Goal: Task Accomplishment & Management: Manage account settings

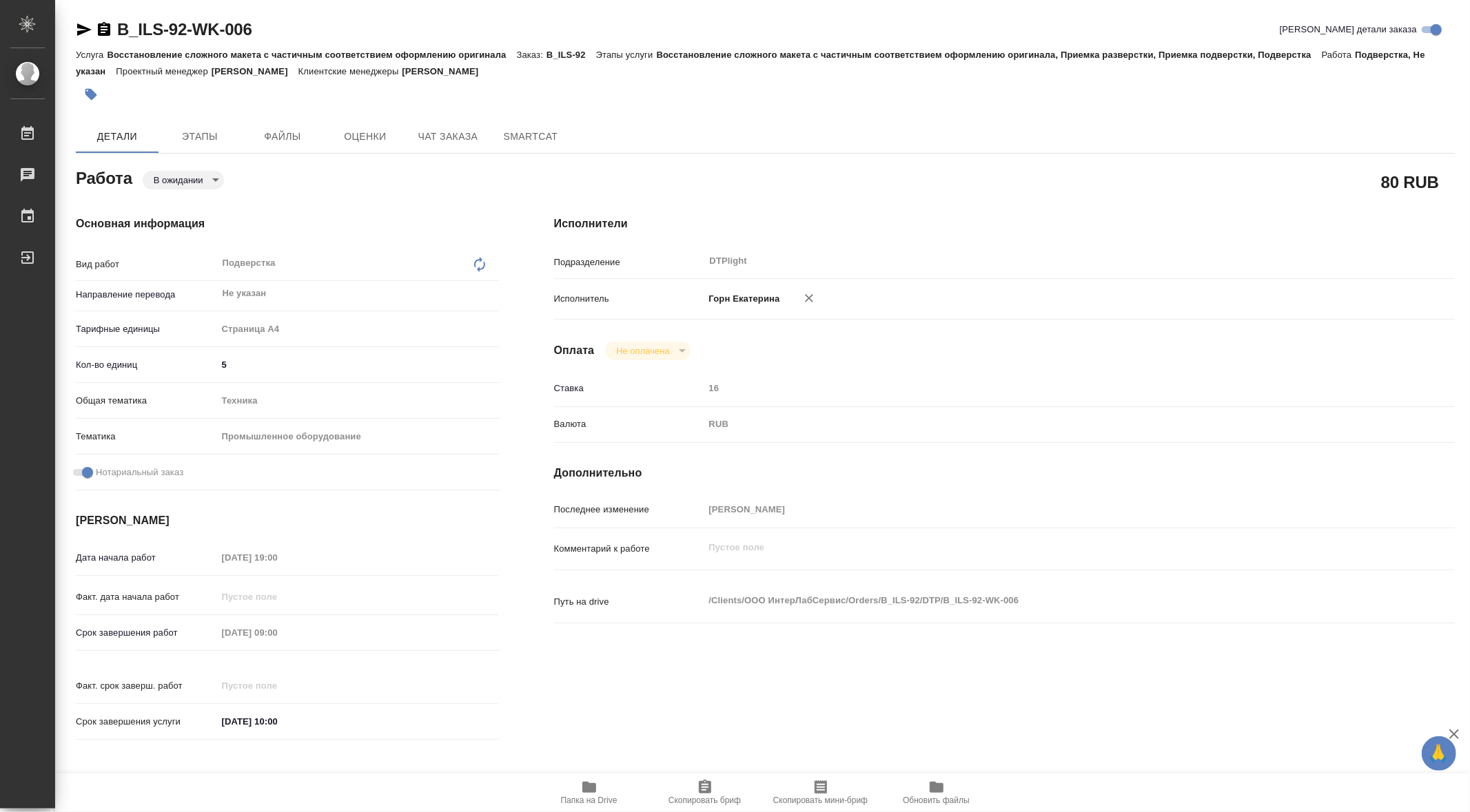
click at [304, 480] on div "Нотариальный заказ" at bounding box center [288, 472] width 423 height 24
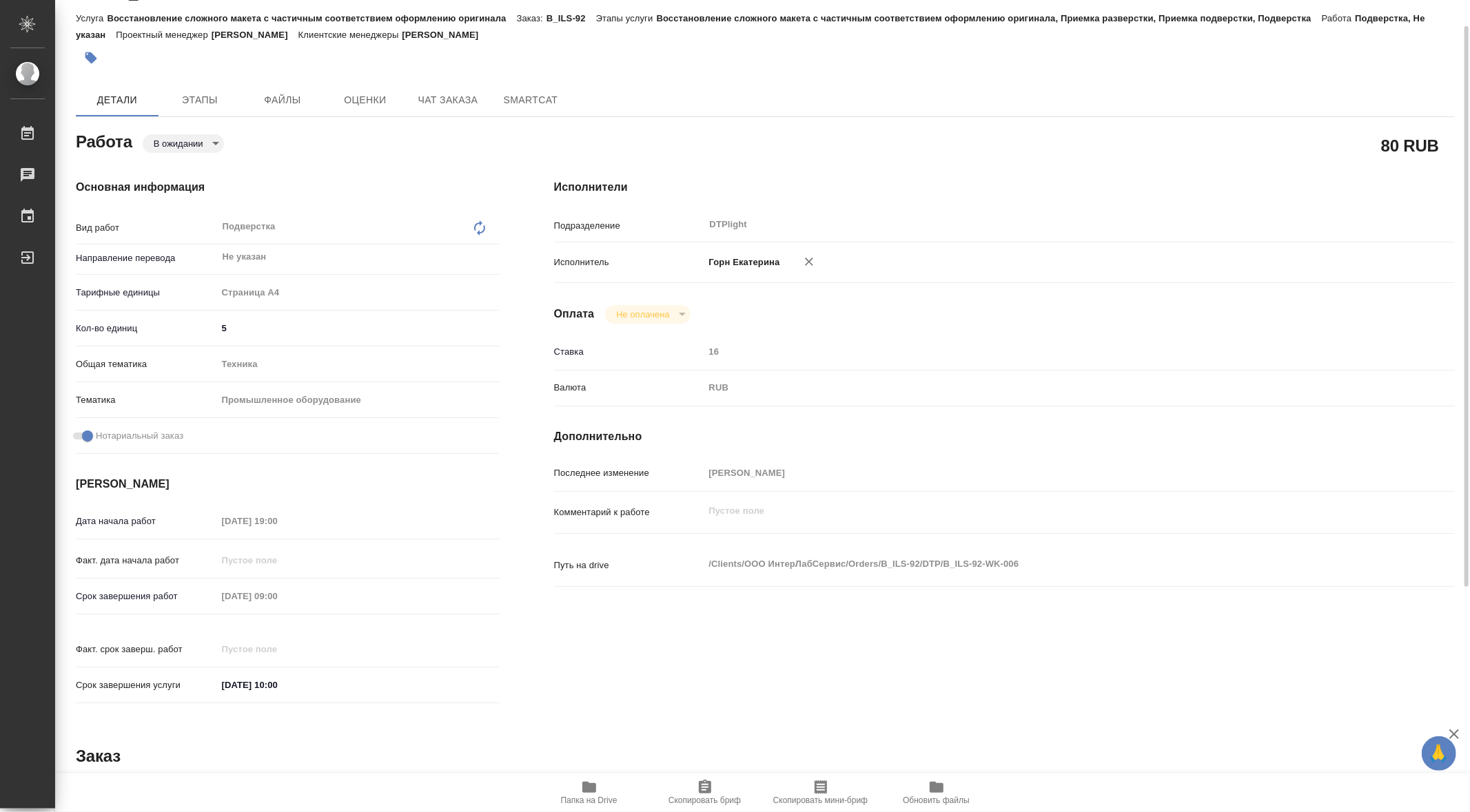
scroll to position [37, 0]
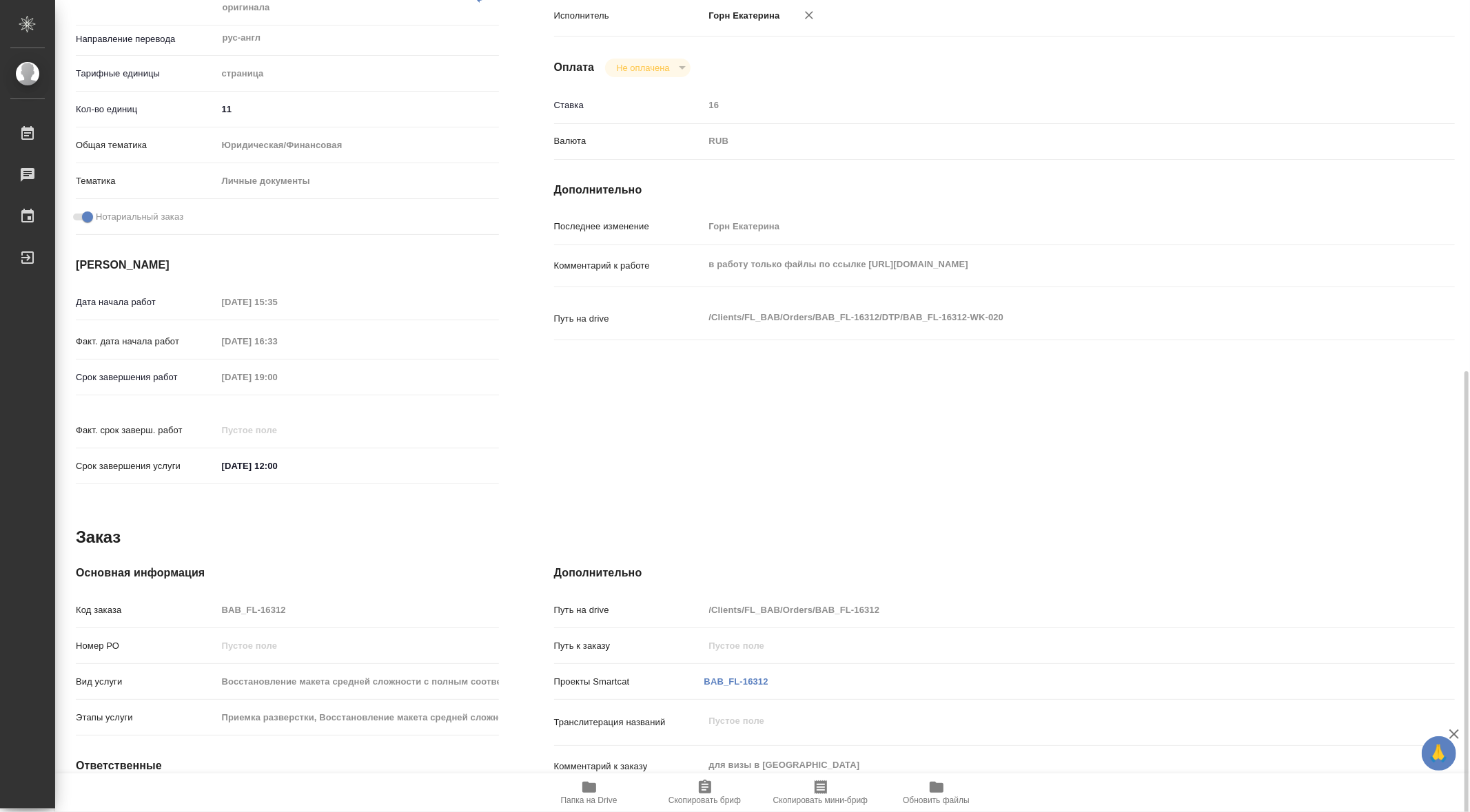
scroll to position [391, 0]
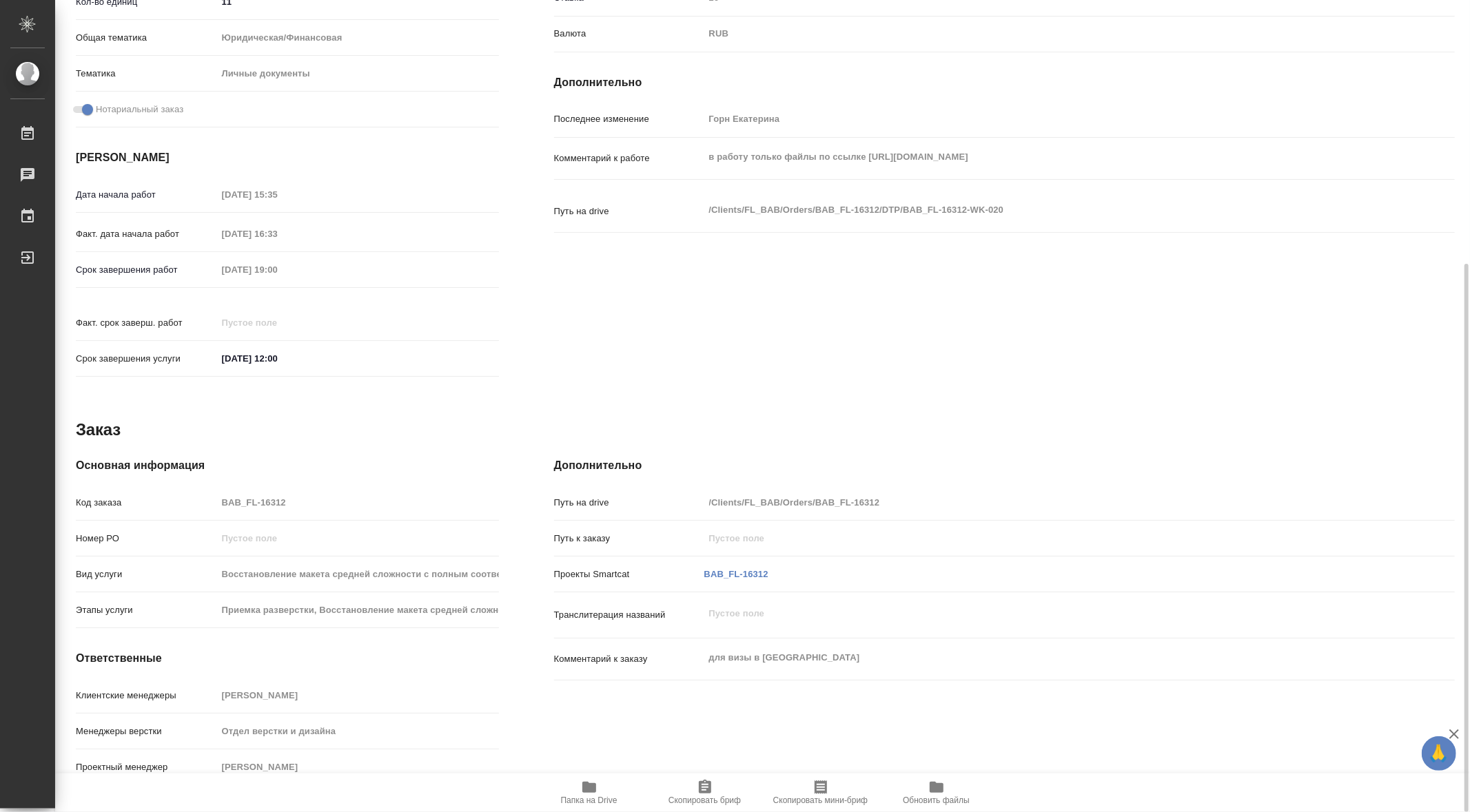
click at [588, 789] on icon "button" at bounding box center [589, 787] width 14 height 11
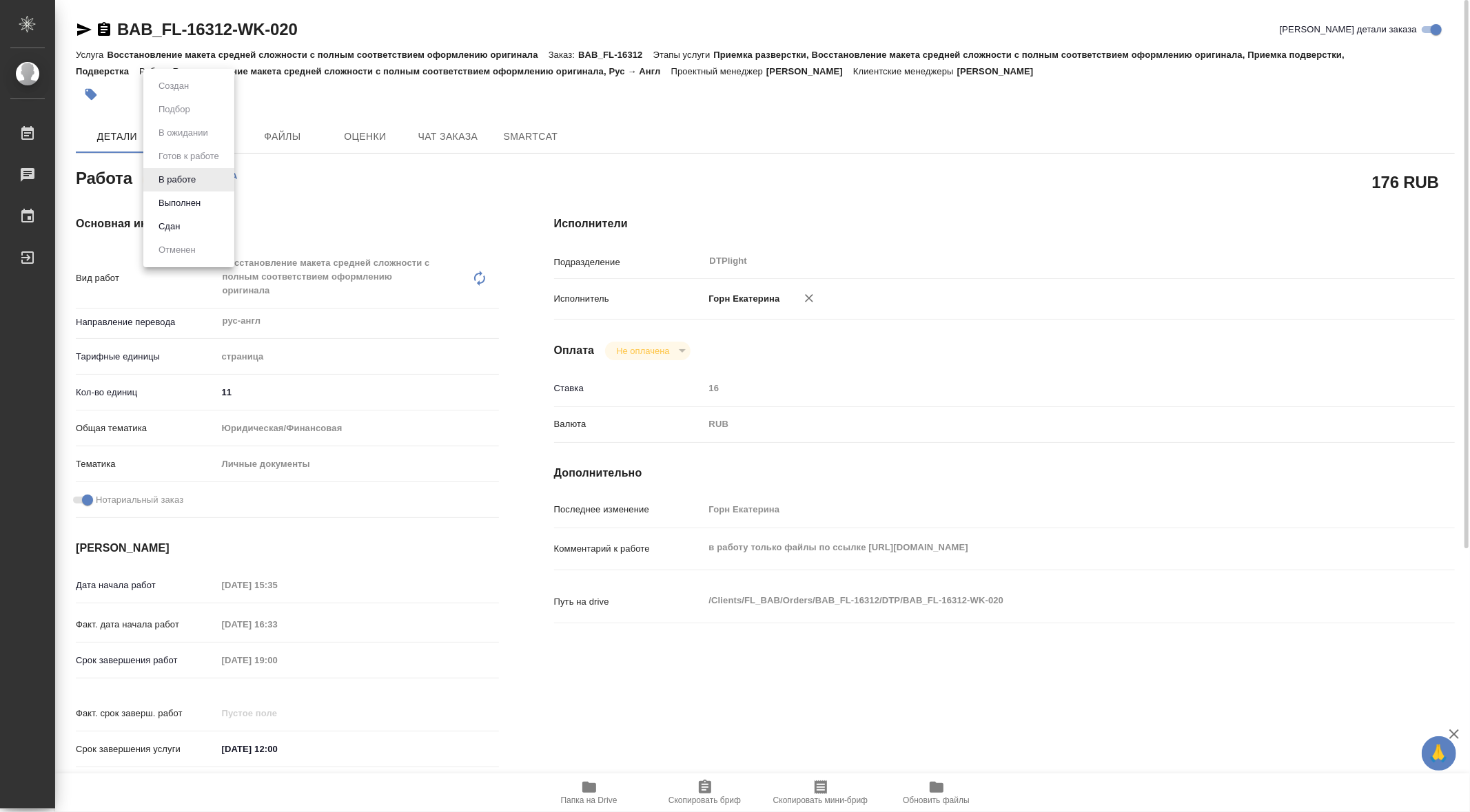
click at [204, 179] on body "🙏 .cls-1 fill:#fff; AWATERA Gorn Ekaterina Работы 0 Чаты График Выйти BAB_FL-16…" at bounding box center [735, 406] width 1470 height 812
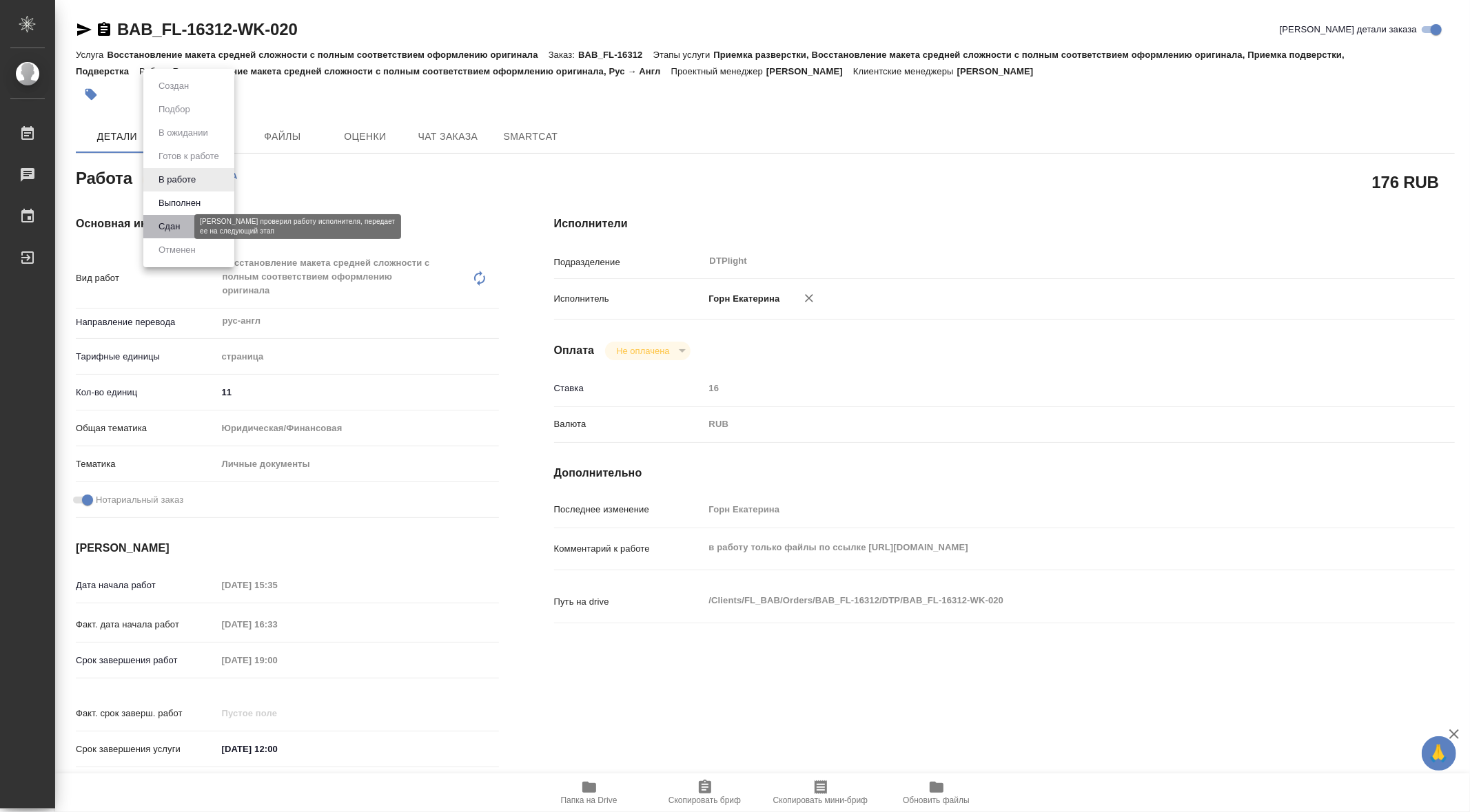
click at [172, 223] on button "Сдан" at bounding box center [169, 227] width 29 height 15
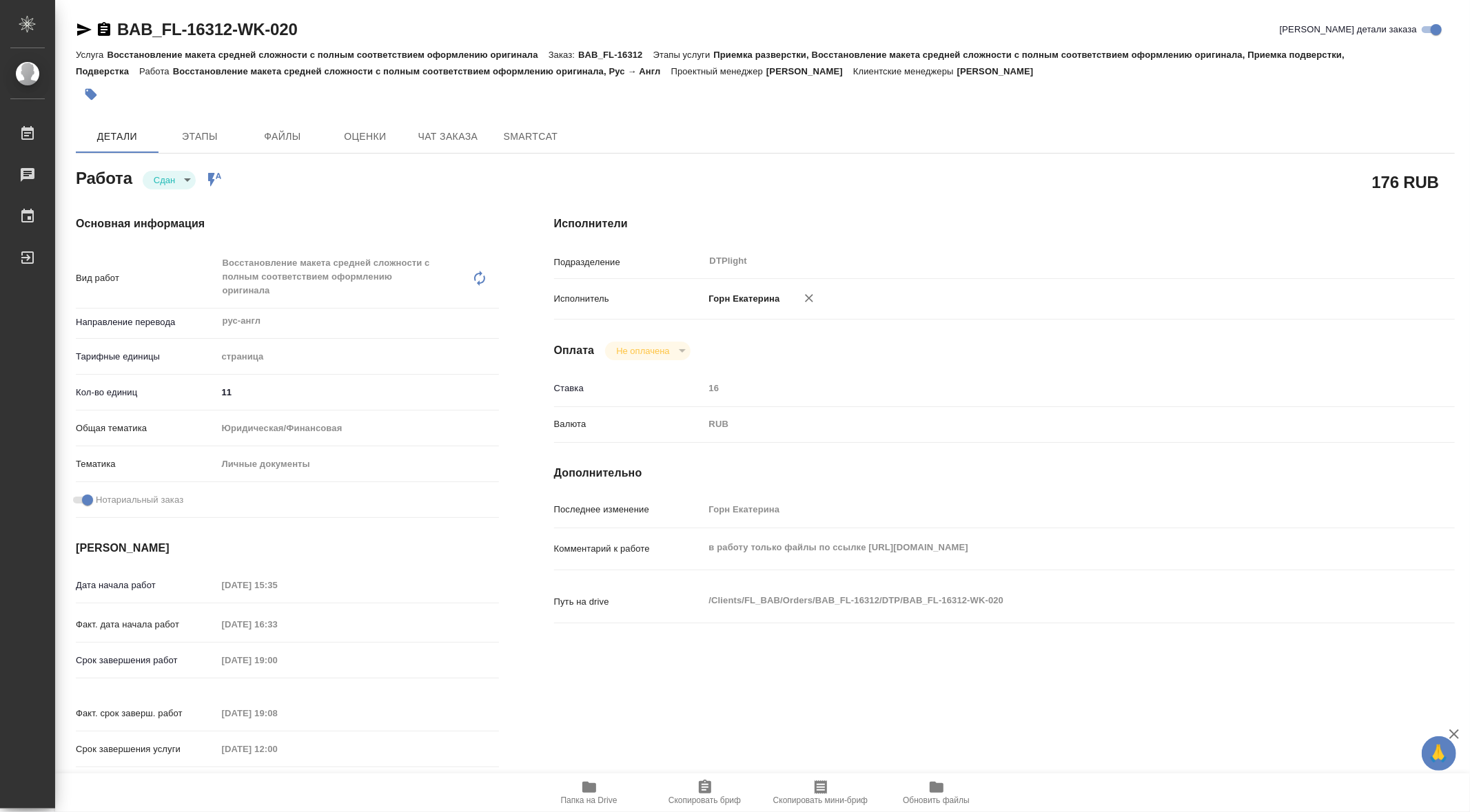
type textarea "x"
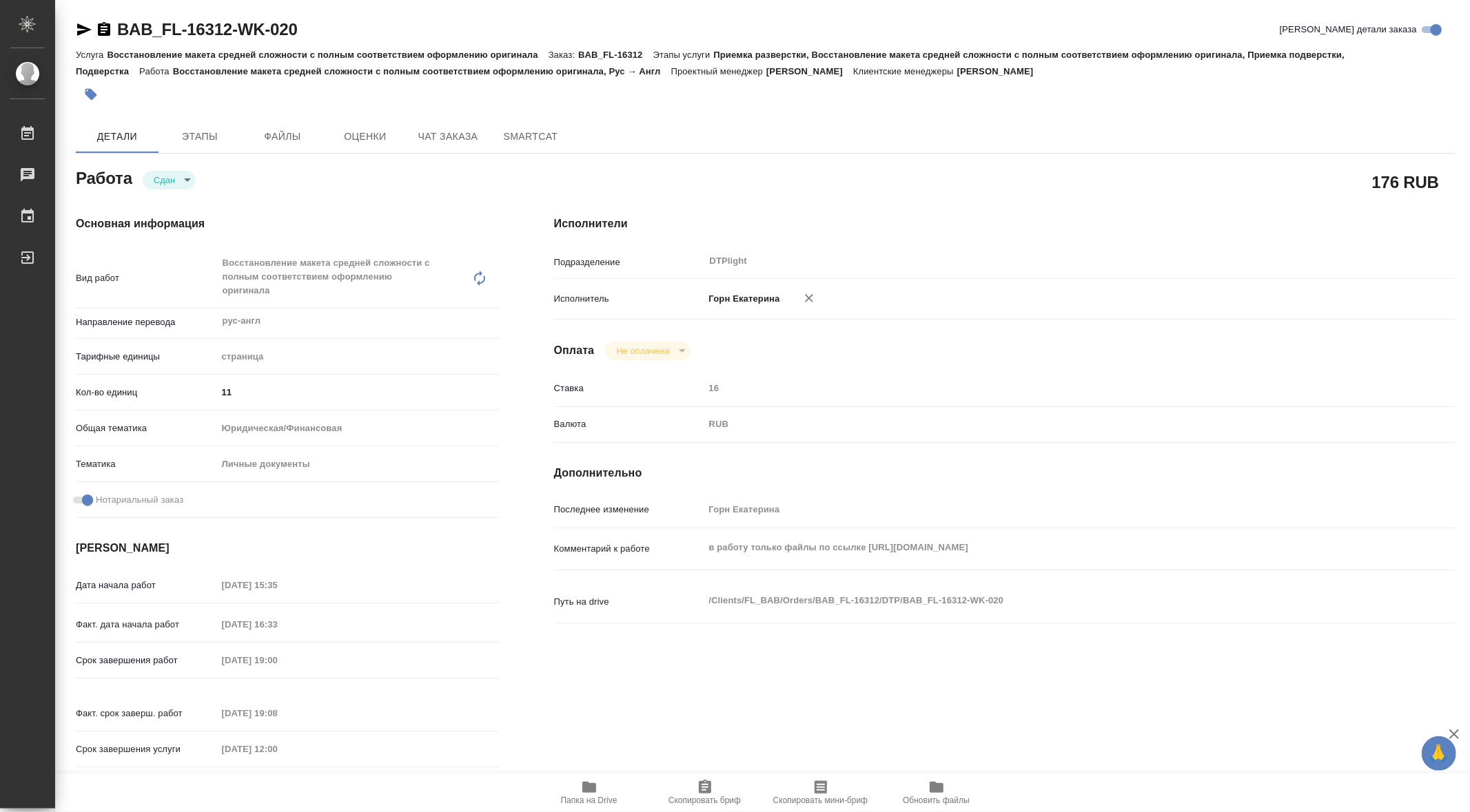
type textarea "x"
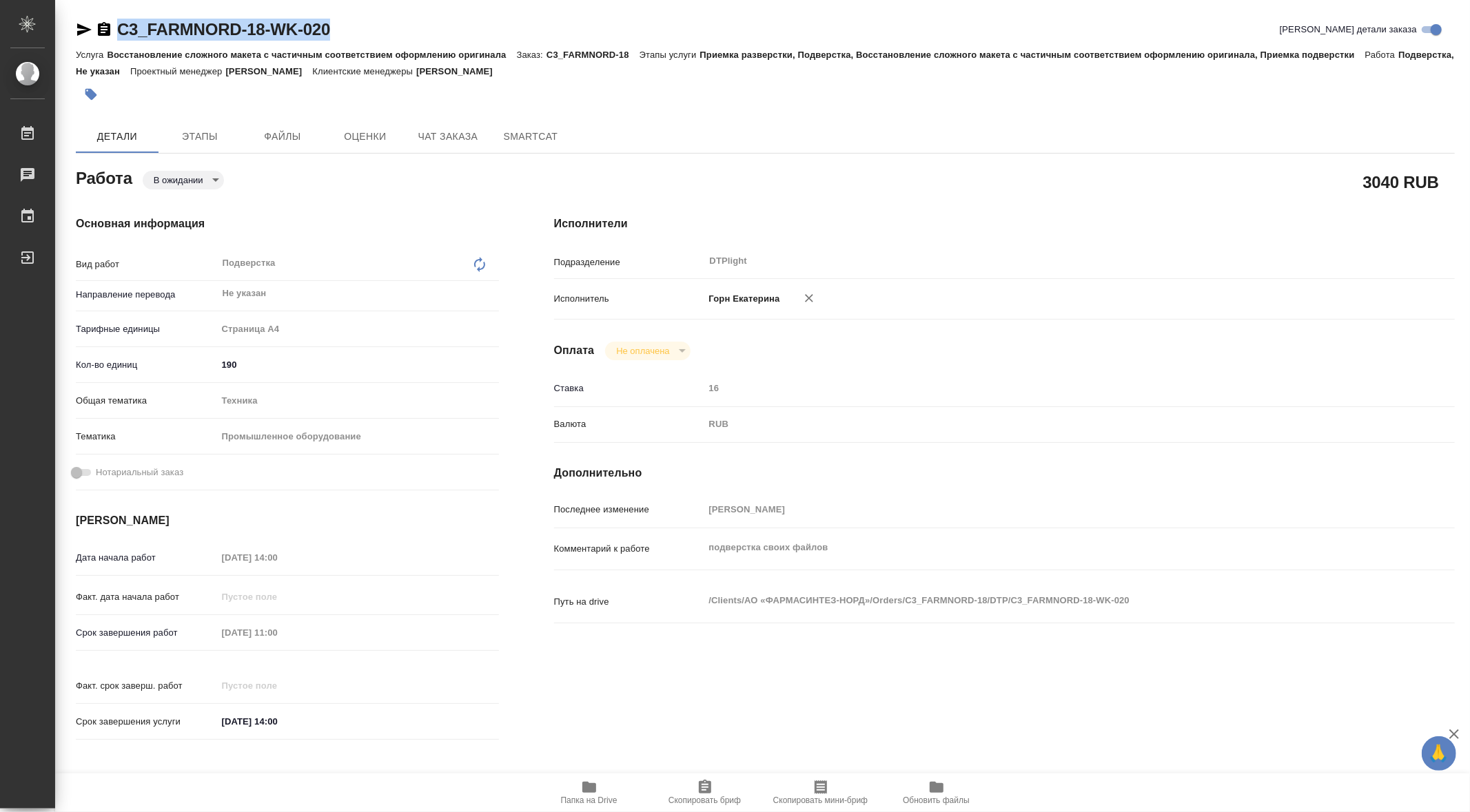
drag, startPoint x: 115, startPoint y: 13, endPoint x: 342, endPoint y: 29, distance: 227.6
click at [342, 29] on div "C3_FARMNORD-18-WK-020 Кратко детали заказа Услуга Восстановление сложного макет…" at bounding box center [766, 594] width 1394 height 1189
copy link "C3_FARMNORD-18-WK-020"
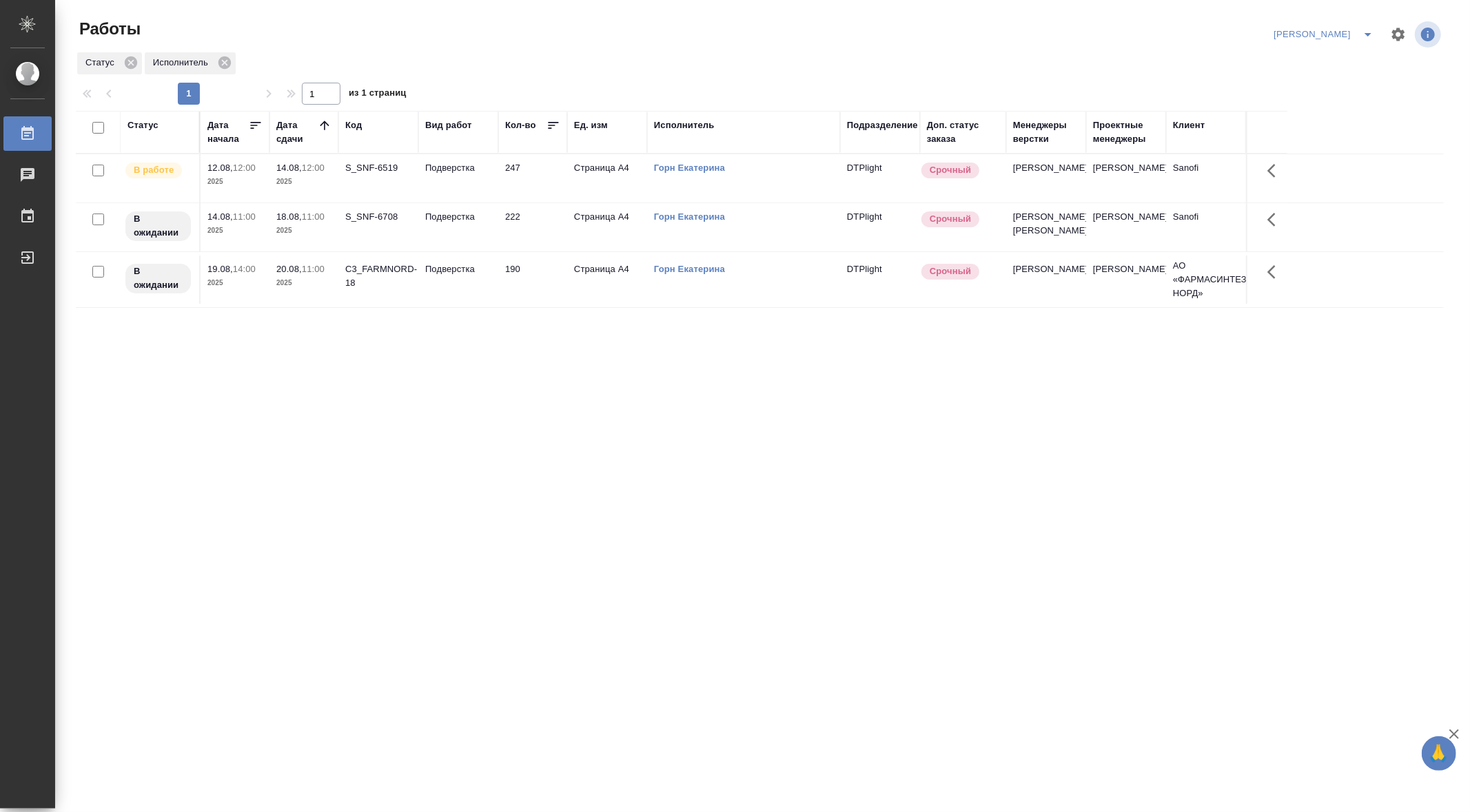
click at [1201, 412] on div "Статус Дата начала Дата сдачи Код Вид работ Кол-во Ед. изм Исполнитель Подразде…" at bounding box center [759, 359] width 1368 height 496
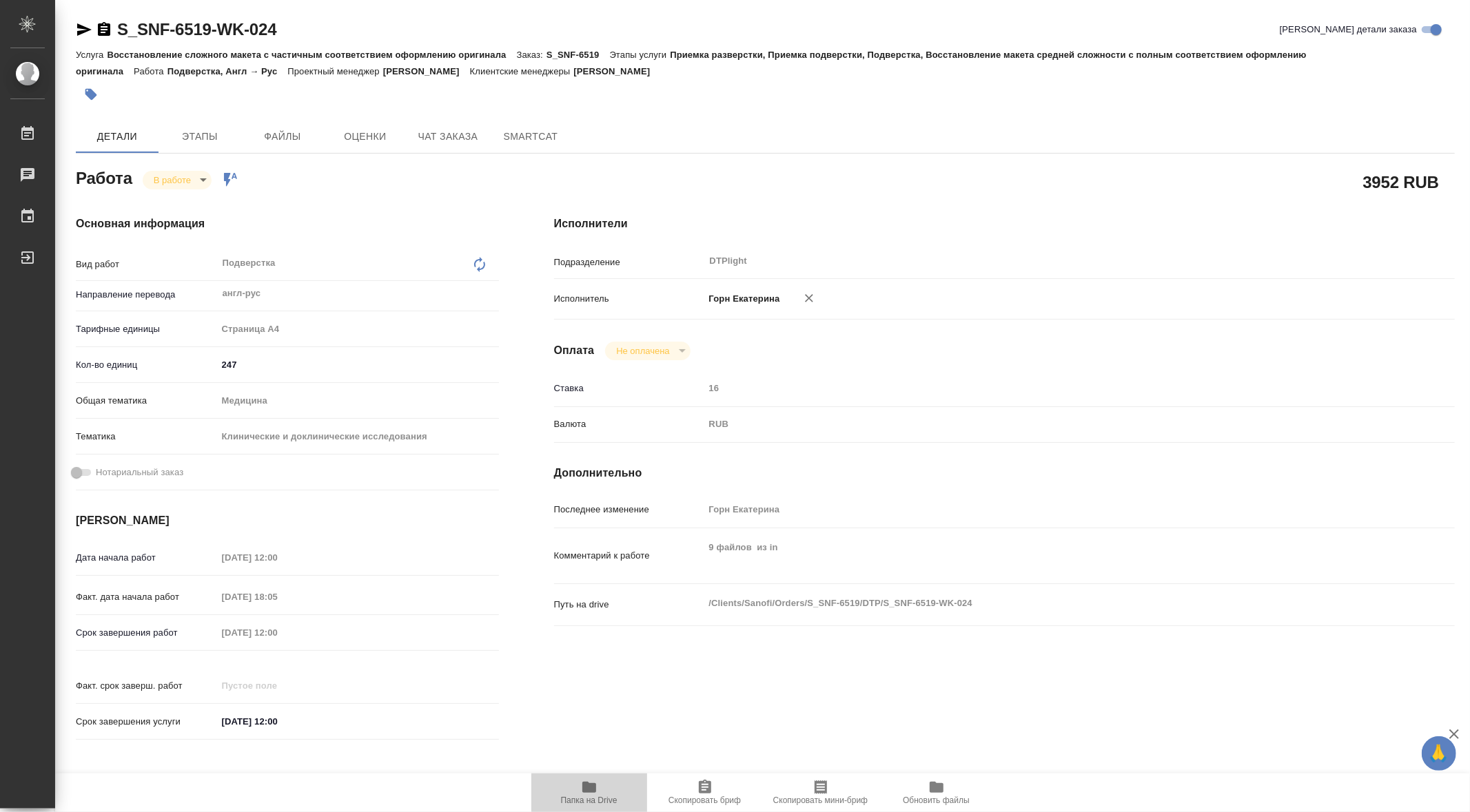
click at [585, 791] on icon "button" at bounding box center [589, 787] width 14 height 11
click at [1111, 247] on div "Исполнители Подразделение DTPlight ​ Исполнитель Горн Екатерина Оплата Не оплач…" at bounding box center [1004, 482] width 956 height 588
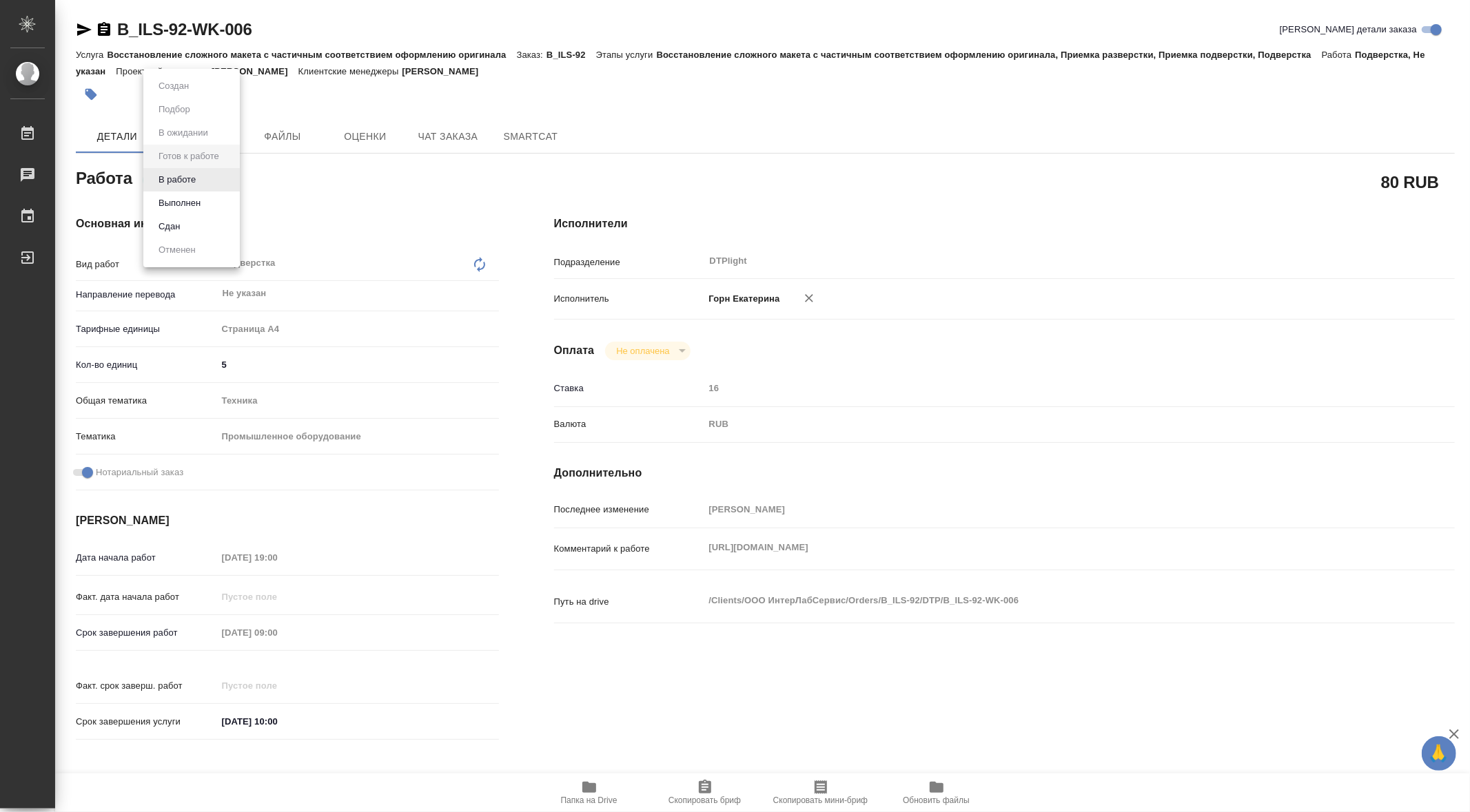
click at [222, 177] on body "🙏 .cls-1 fill:#fff; AWATERA [PERSON_NAME] Чаты График Выйти B_ILS-92-WK-006 Кра…" at bounding box center [735, 406] width 1470 height 812
click at [178, 176] on button "В работе" at bounding box center [177, 180] width 45 height 15
type textarea "x"
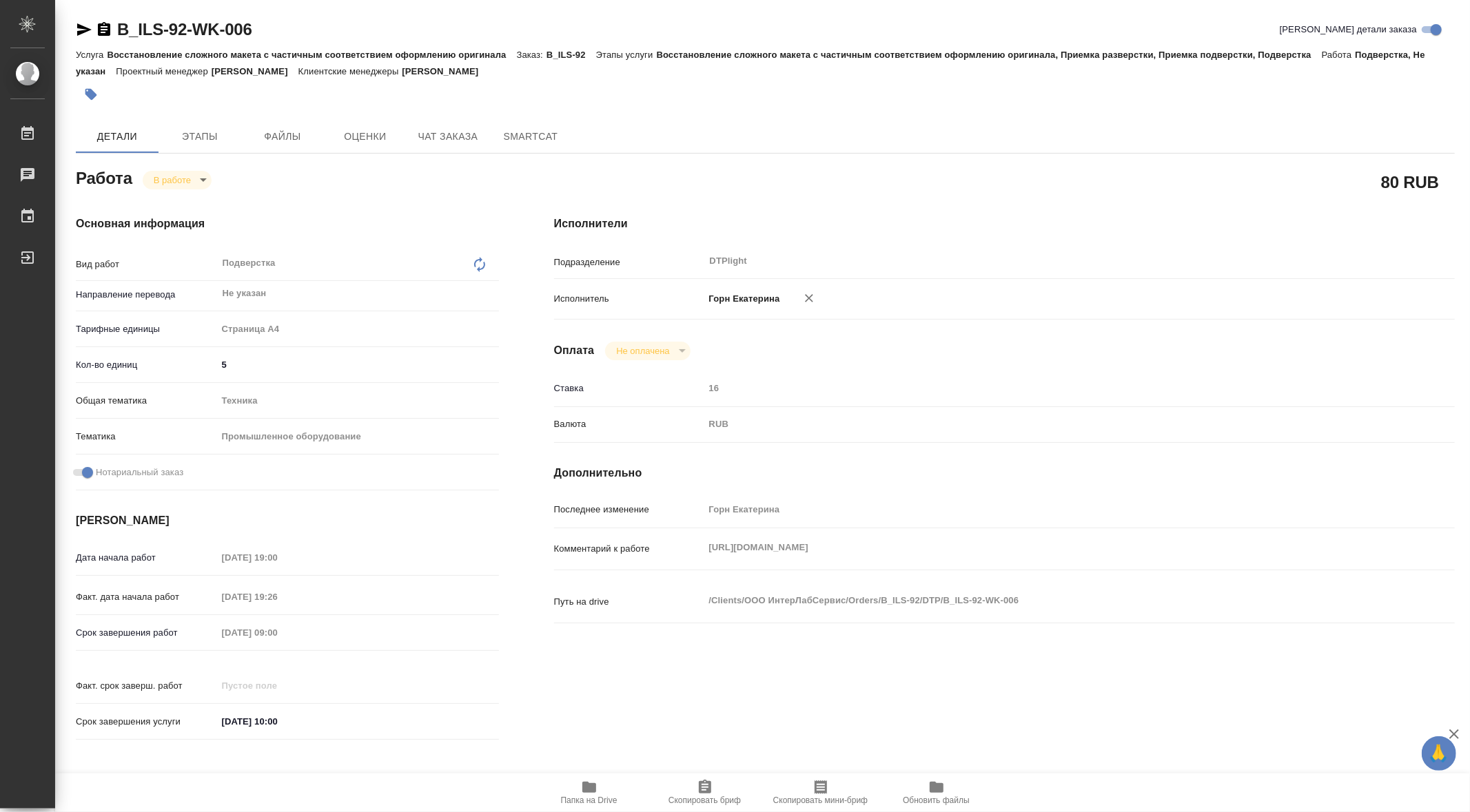
type textarea "x"
click at [587, 792] on icon "button" at bounding box center [589, 787] width 14 height 11
click at [200, 178] on body "🙏 .cls-1 fill:#fff; AWATERA Gorn Ekaterina Работы 0 Чаты График Выйти B_ILS-92-…" at bounding box center [735, 406] width 1470 height 812
click at [183, 198] on button "Выполнен" at bounding box center [179, 203] width 50 height 15
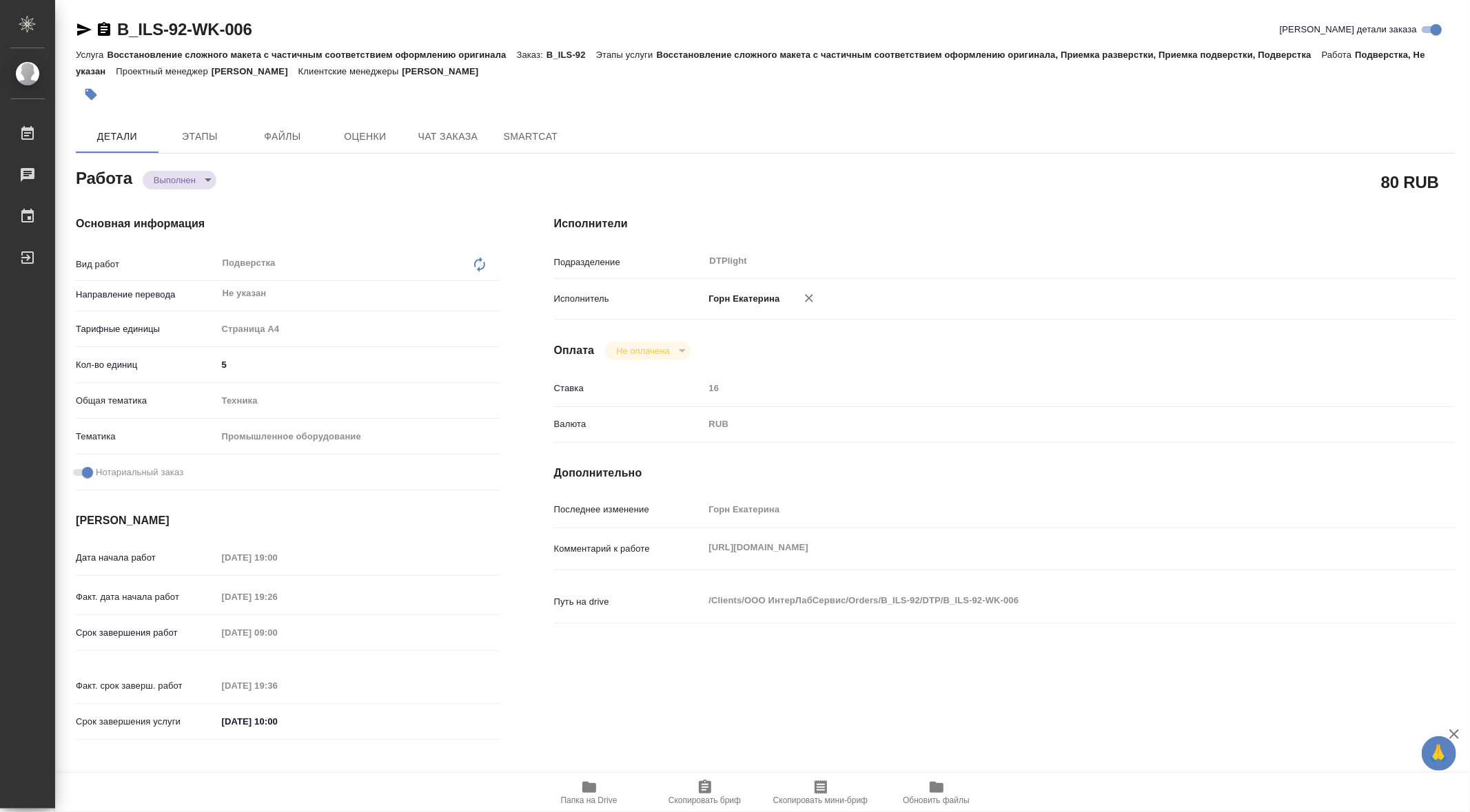
type textarea "x"
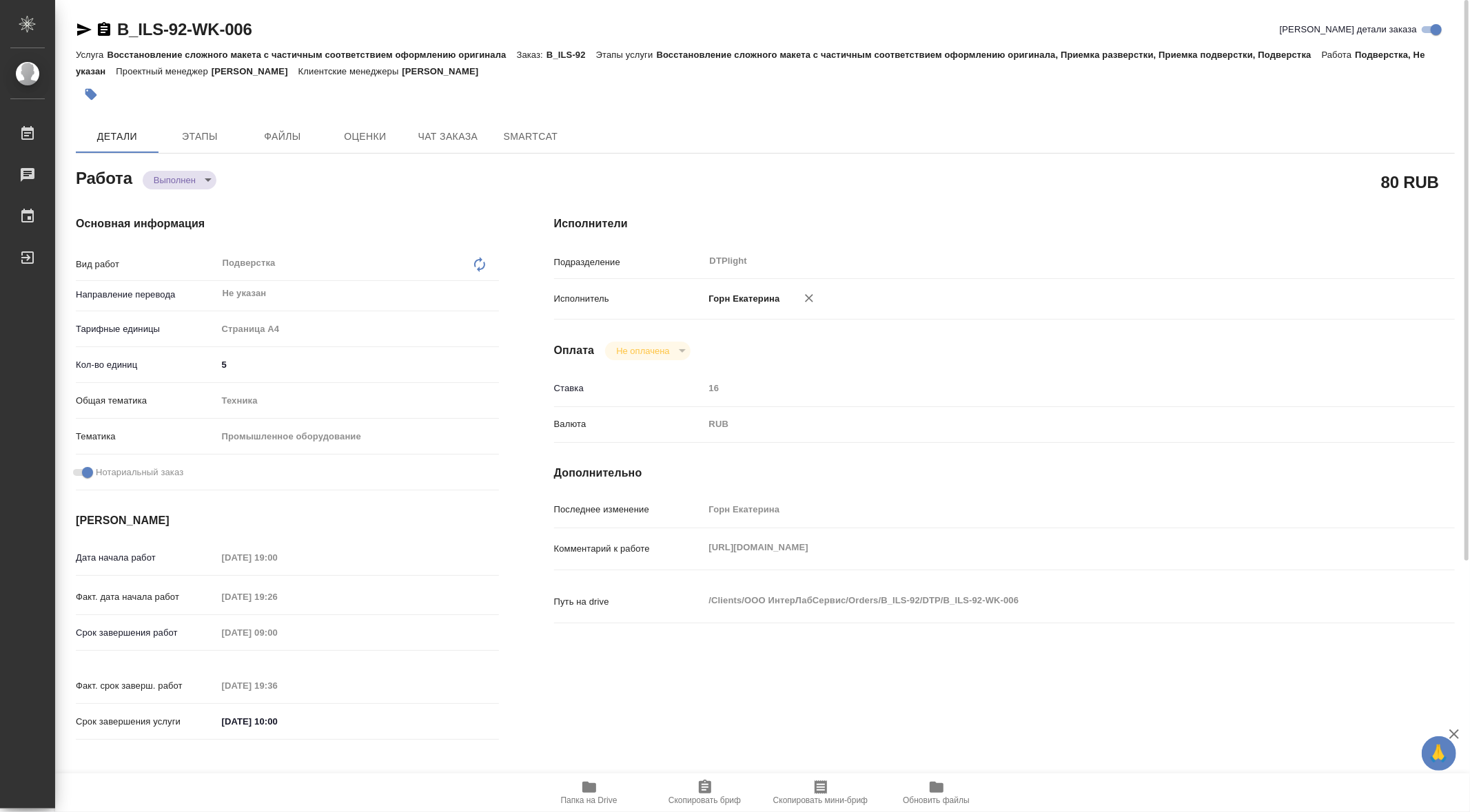
type textarea "x"
